Goal: Navigation & Orientation: Find specific page/section

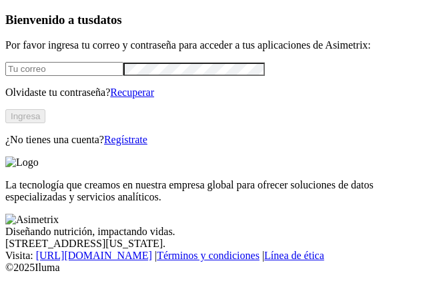
type input "[EMAIL_ADDRESS][DOMAIN_NAME]"
click at [45, 119] on button "Ingresa" at bounding box center [25, 116] width 40 height 14
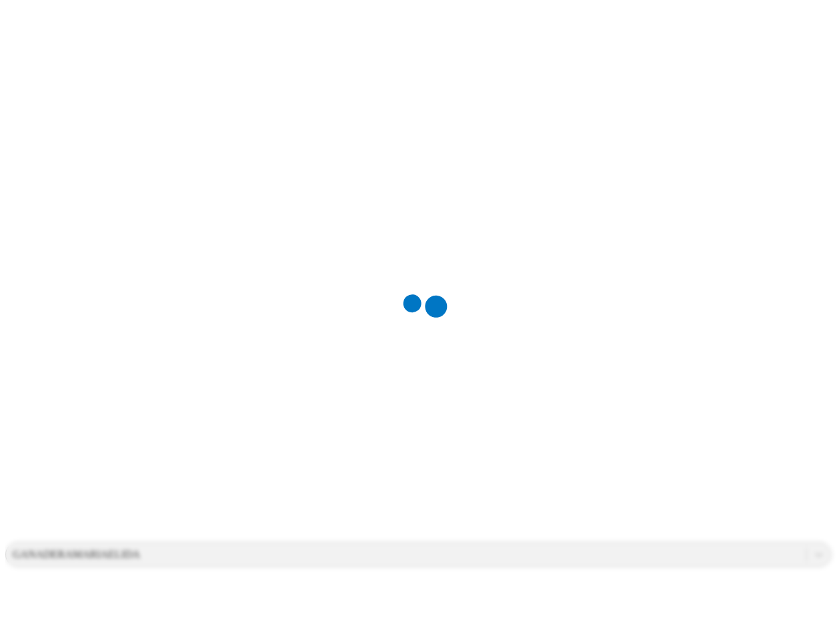
click at [189, 285] on div at bounding box center [423, 315] width 837 height 630
